Goal: Task Accomplishment & Management: Complete application form

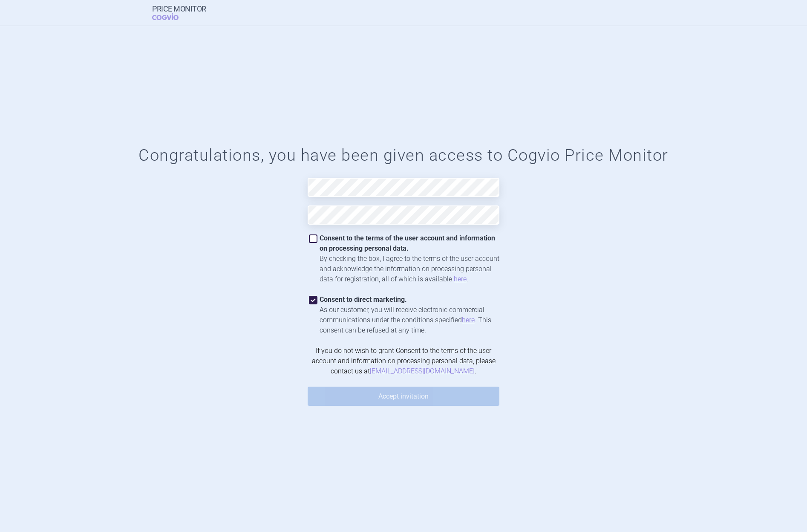
click at [311, 237] on span at bounding box center [313, 238] width 9 height 9
checkbox input "true"
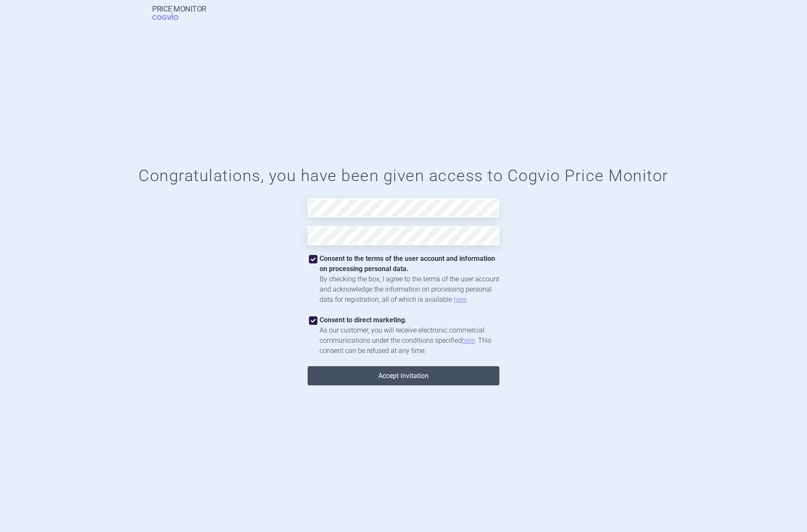
click at [397, 375] on button "Accept invitation" at bounding box center [404, 375] width 192 height 19
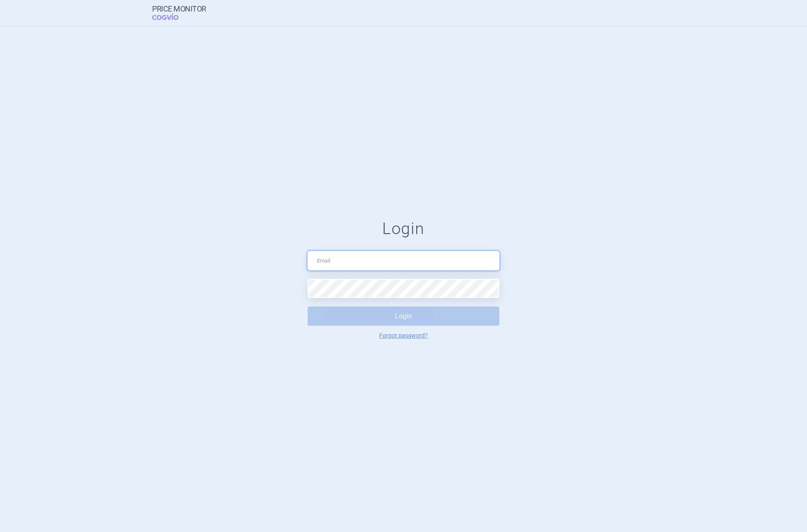
click at [406, 259] on input "text" at bounding box center [404, 260] width 192 height 19
type input "[EMAIL_ADDRESS][PERSON_NAME][DOMAIN_NAME]"
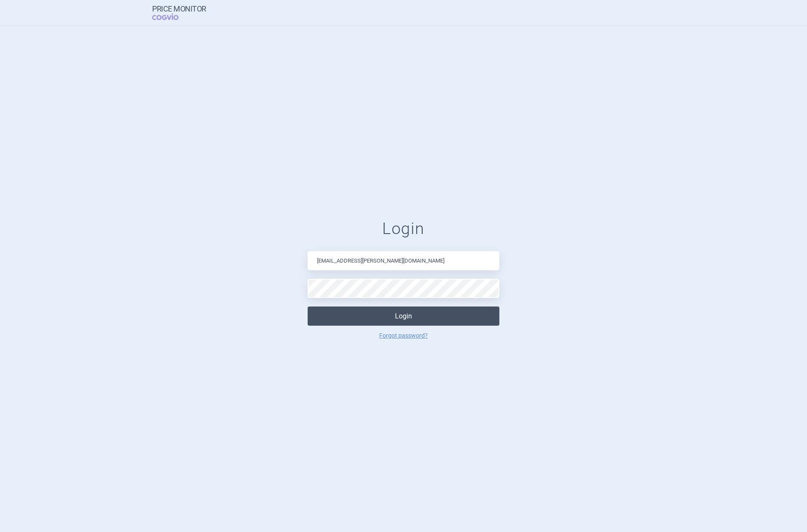
click at [408, 315] on button "Login" at bounding box center [404, 315] width 192 height 19
